Goal: Browse casually: Explore the website without a specific task or goal

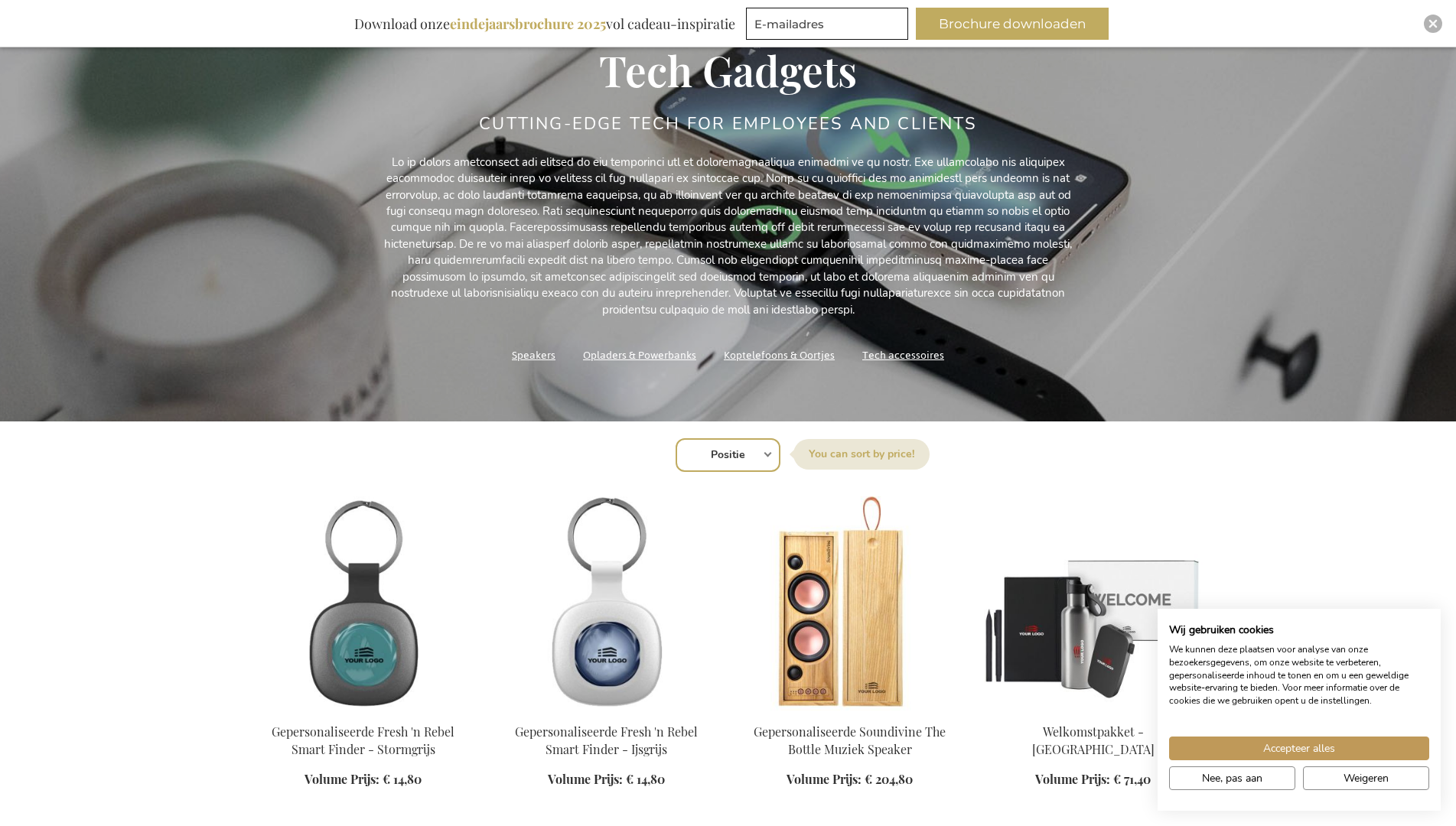
scroll to position [129, 0]
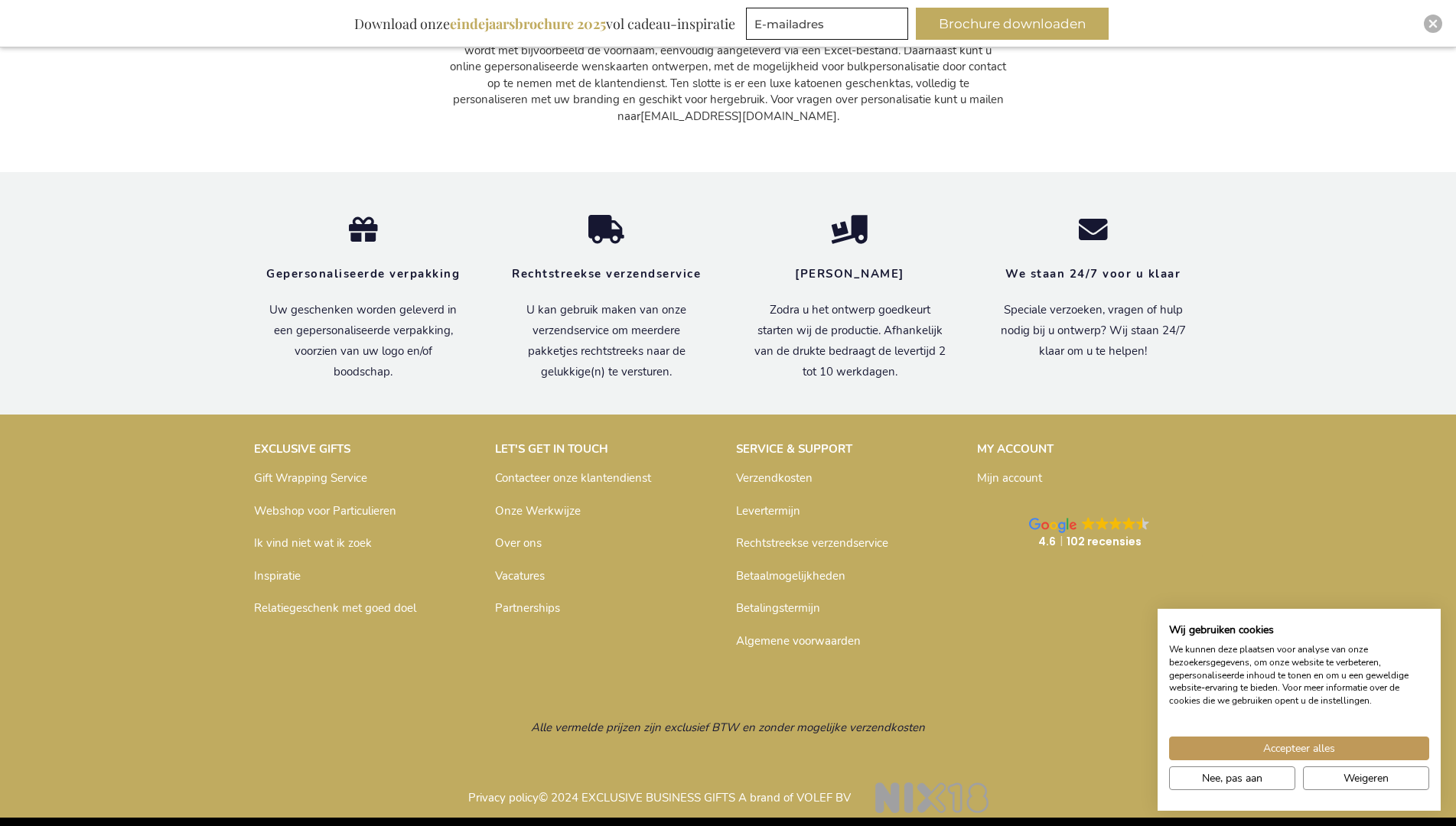
scroll to position [5537, 0]
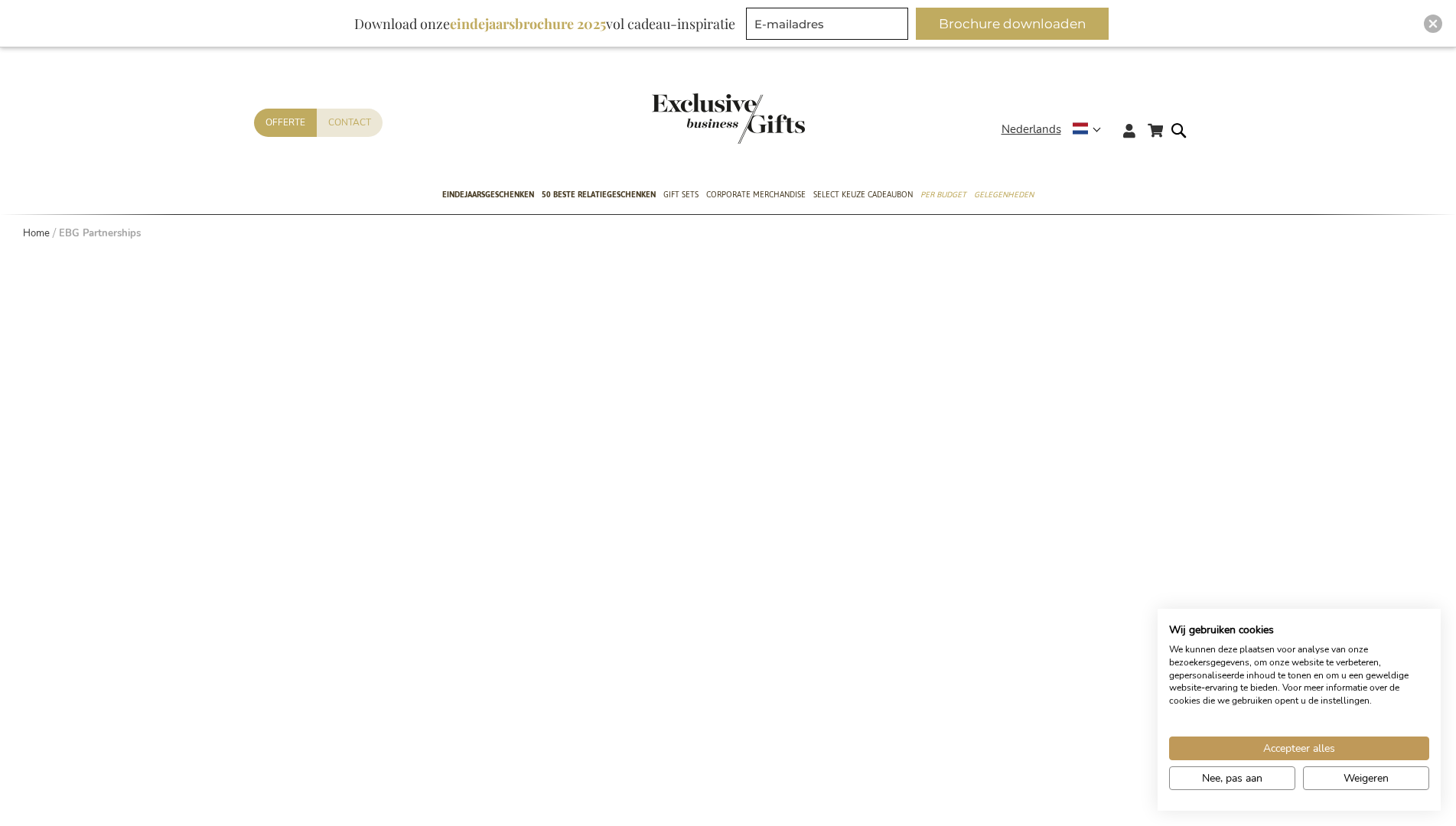
scroll to position [1325, 0]
